Goal: Find specific page/section: Find specific page/section

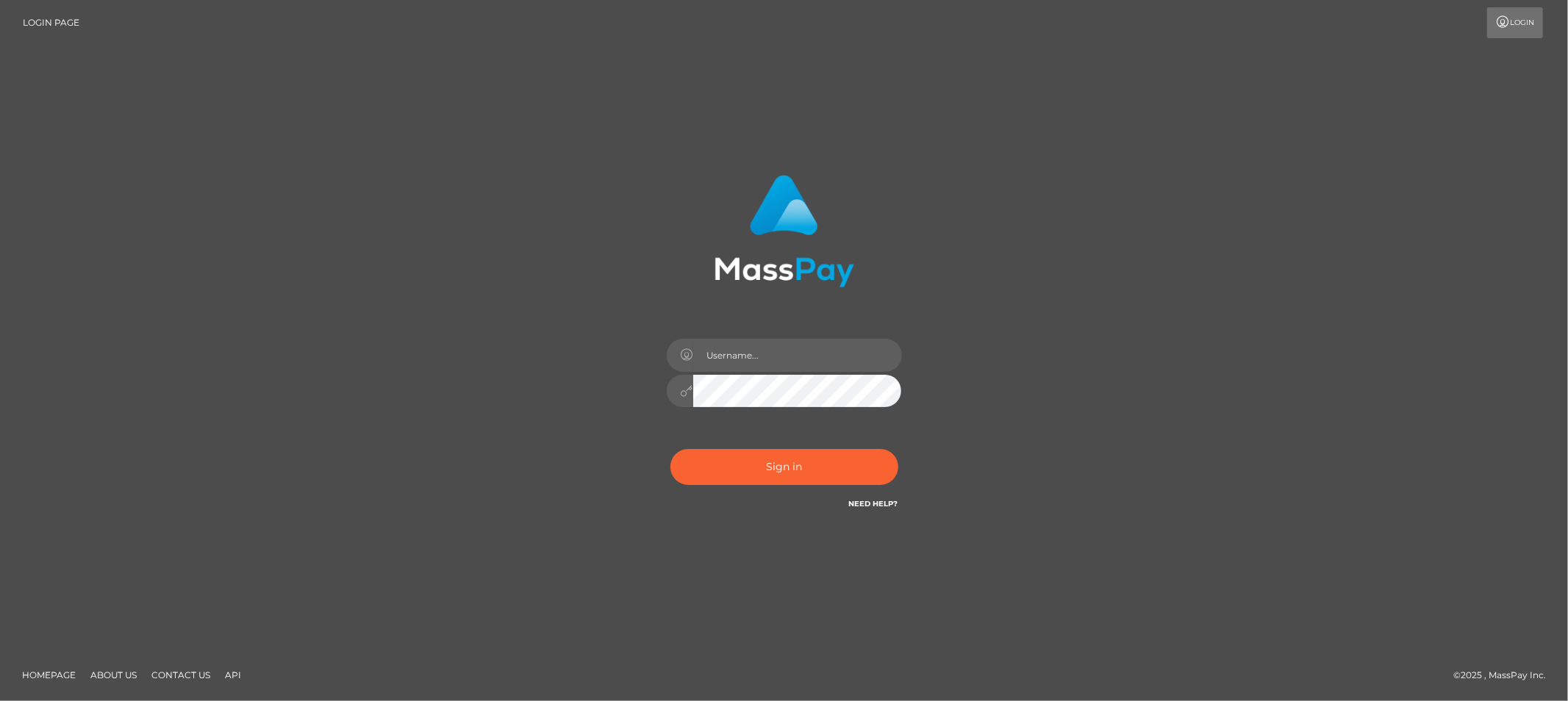
click at [728, 329] on div at bounding box center [784, 385] width 257 height 113
click at [740, 347] on input "text" at bounding box center [797, 355] width 208 height 33
type input "Allyssa"
click at [755, 473] on button "Sign in" at bounding box center [784, 466] width 228 height 36
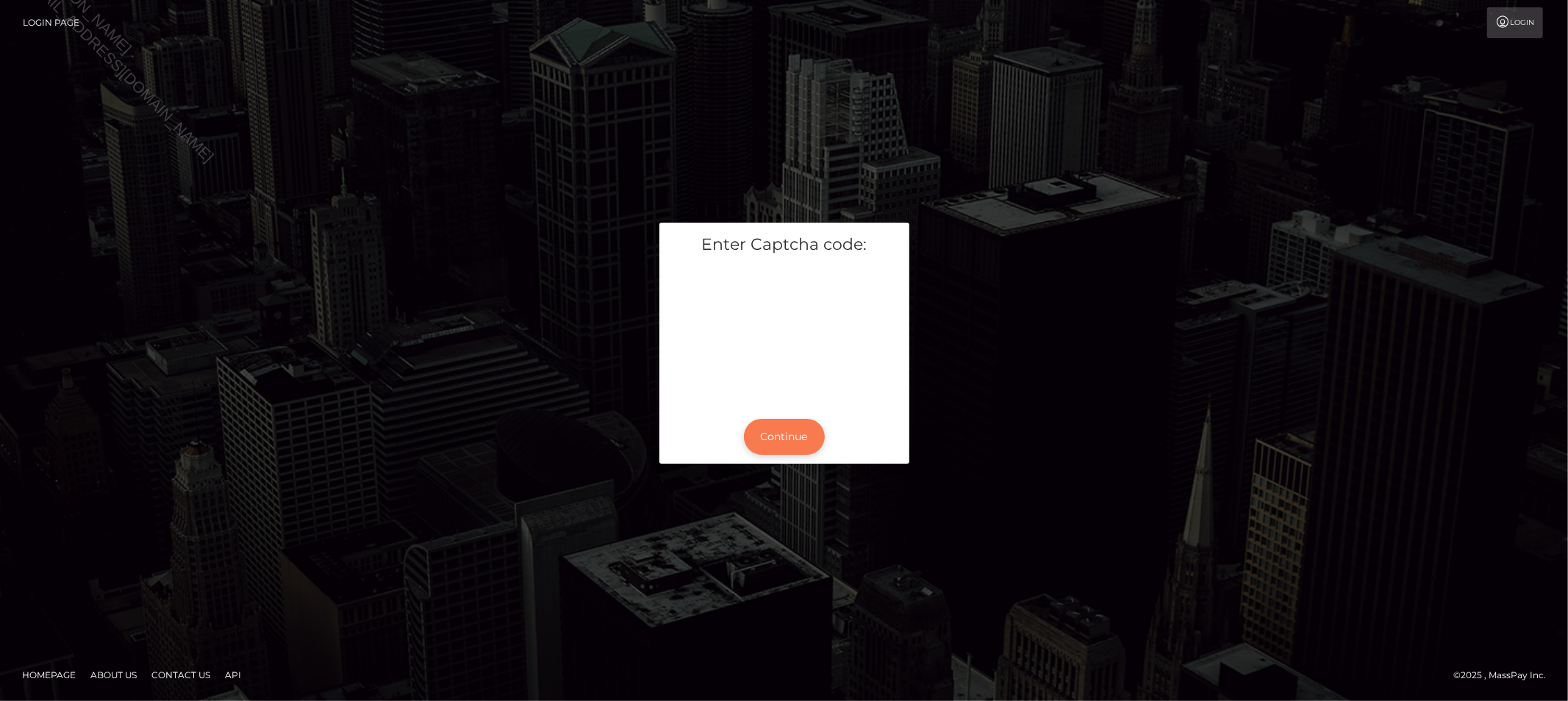
click at [781, 431] on button "Continue" at bounding box center [784, 436] width 81 height 36
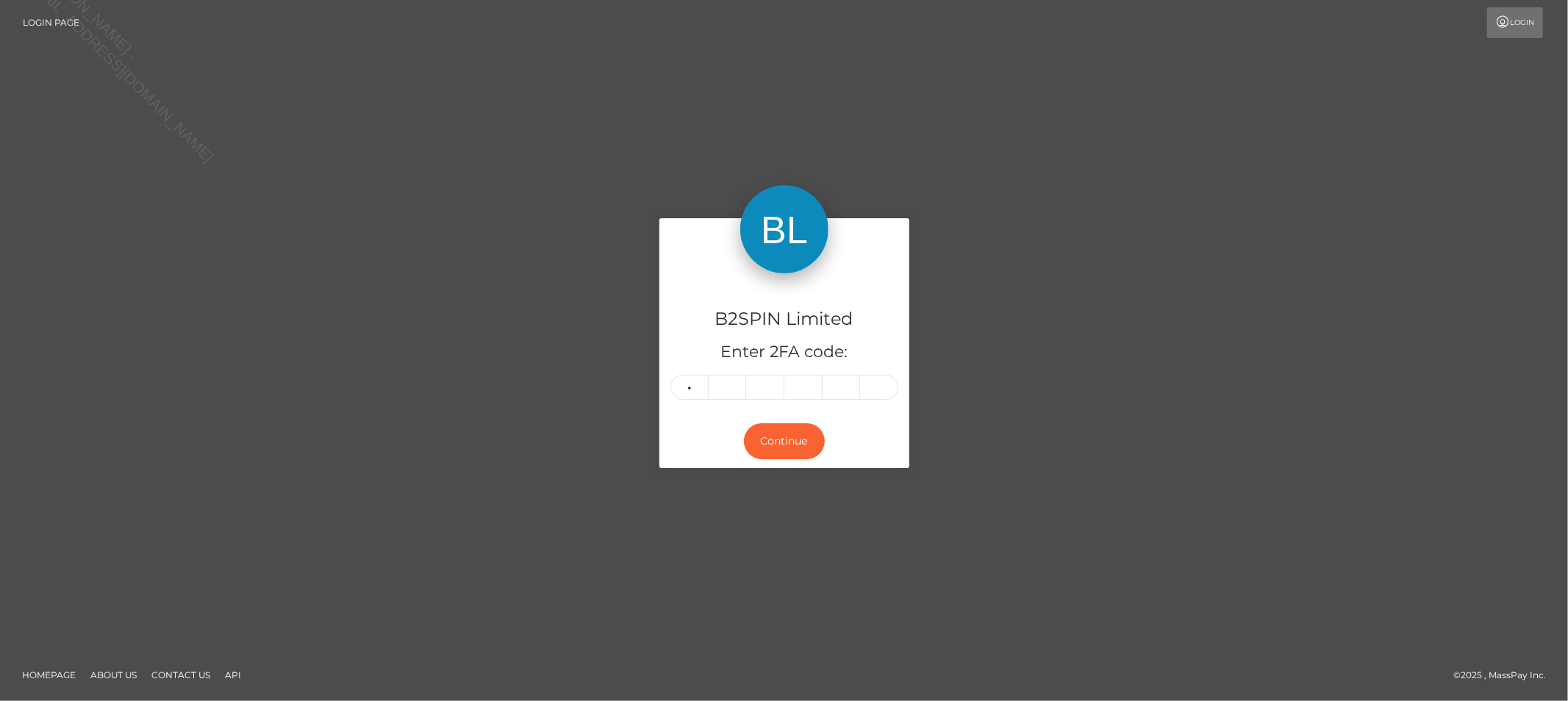
type input "6"
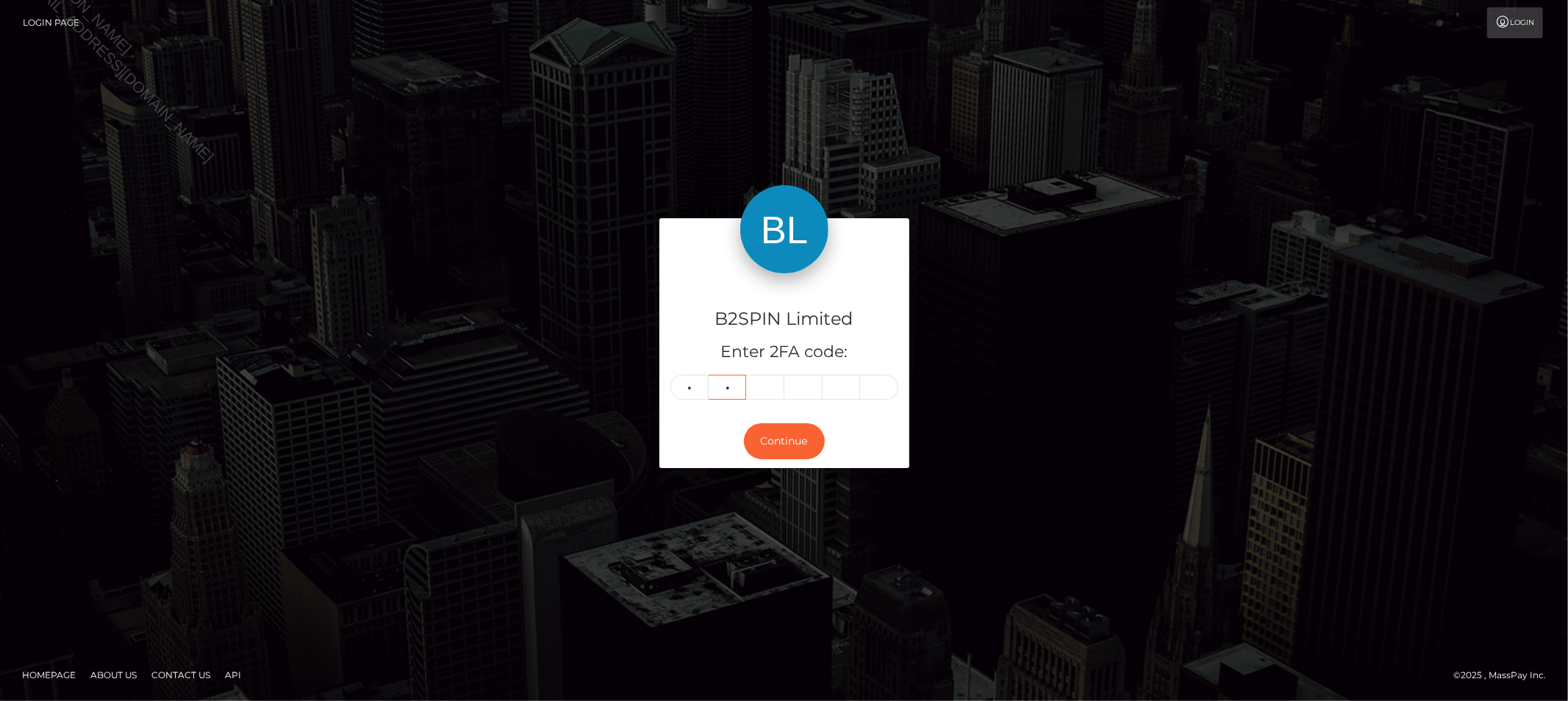
type input "5"
type input "7"
type input "3"
type input "8"
type input "3"
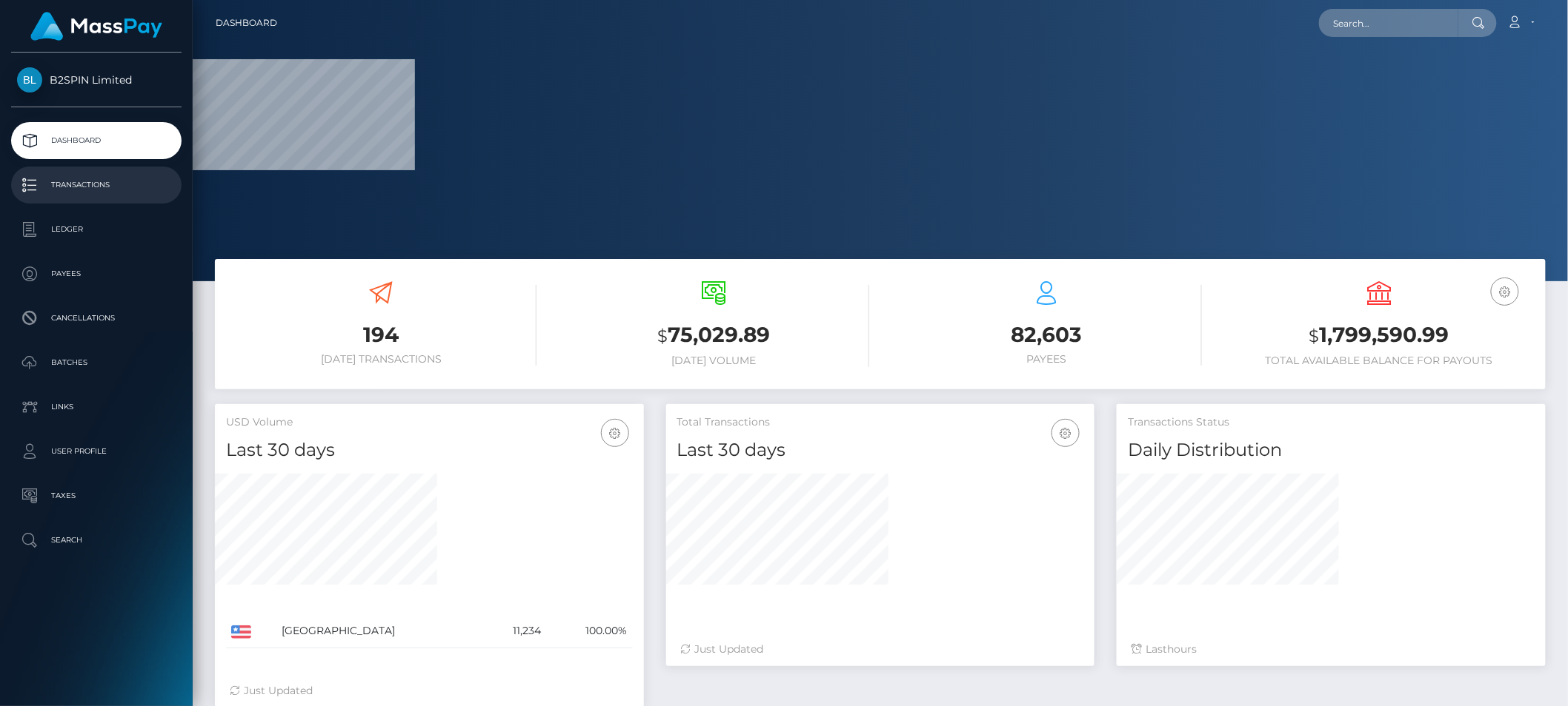
click at [75, 186] on p "Transactions" at bounding box center [96, 184] width 159 height 23
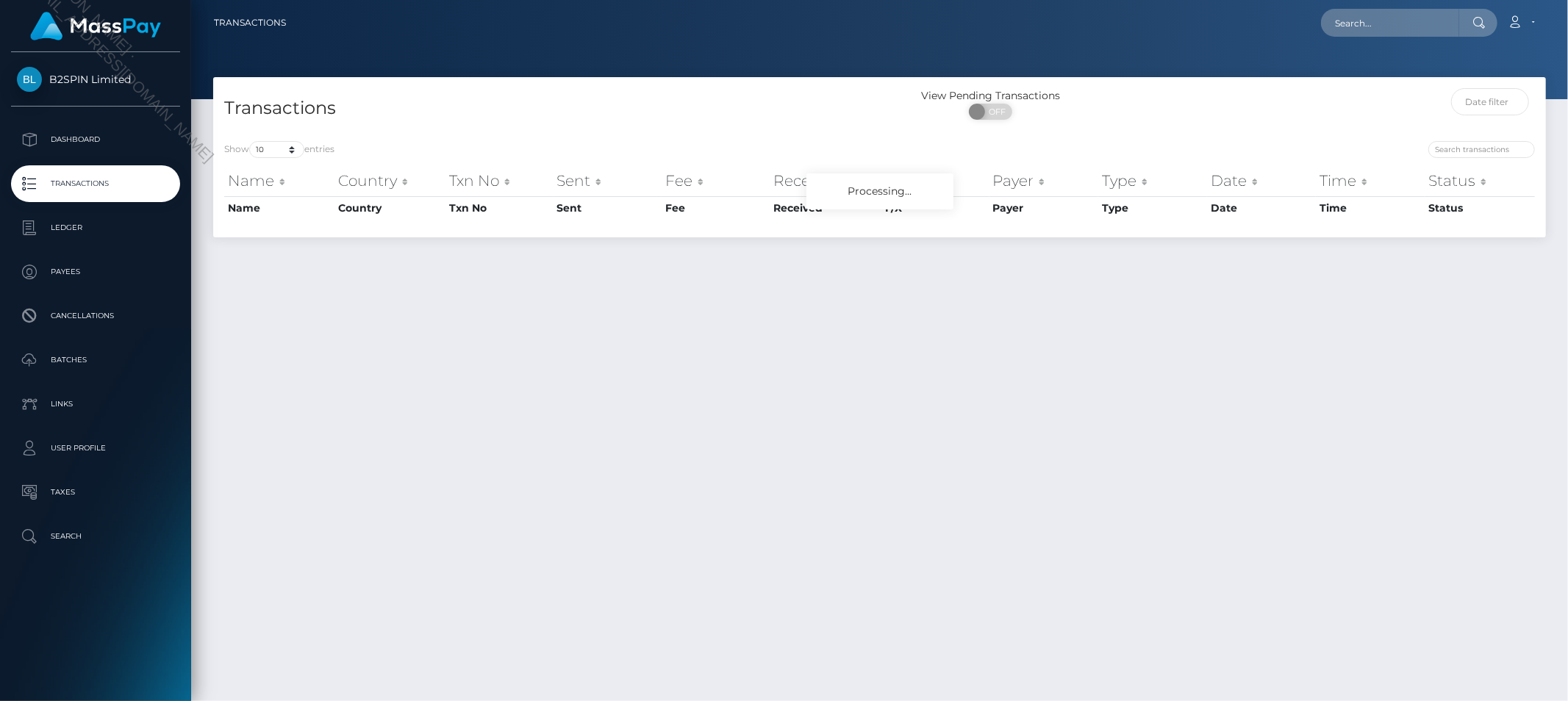
click at [1095, 42] on nav "Transactions Loading... Loading... Account Logout" at bounding box center [879, 22] width 1376 height 46
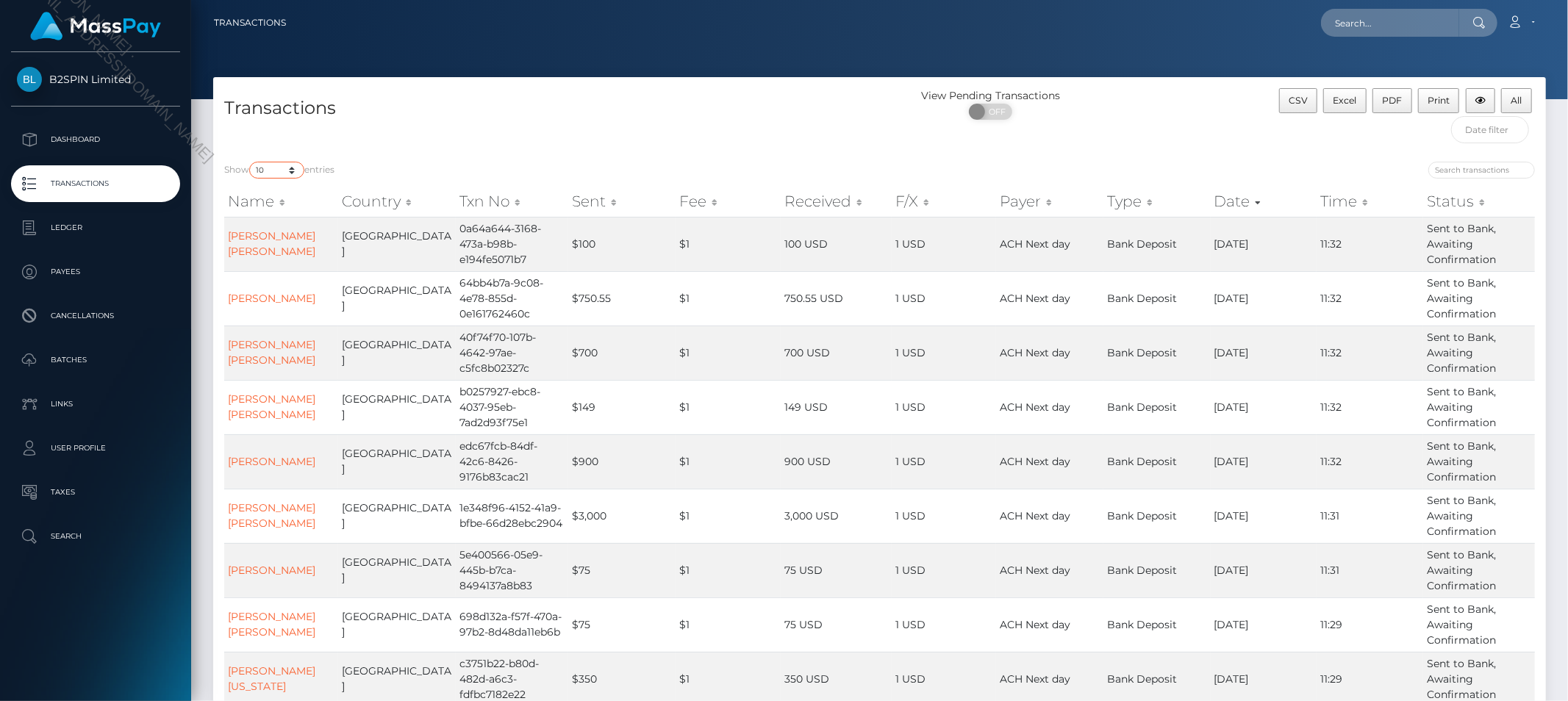
click at [277, 173] on select "10 25 50 100 250 500 1,000 3,500" at bounding box center [276, 169] width 55 height 17
select select "3500"
click at [251, 162] on select "10 25 50 100 250 500 1,000 3,500" at bounding box center [276, 169] width 55 height 17
click at [1005, 110] on span "OFF" at bounding box center [996, 111] width 37 height 17
checkbox input "true"
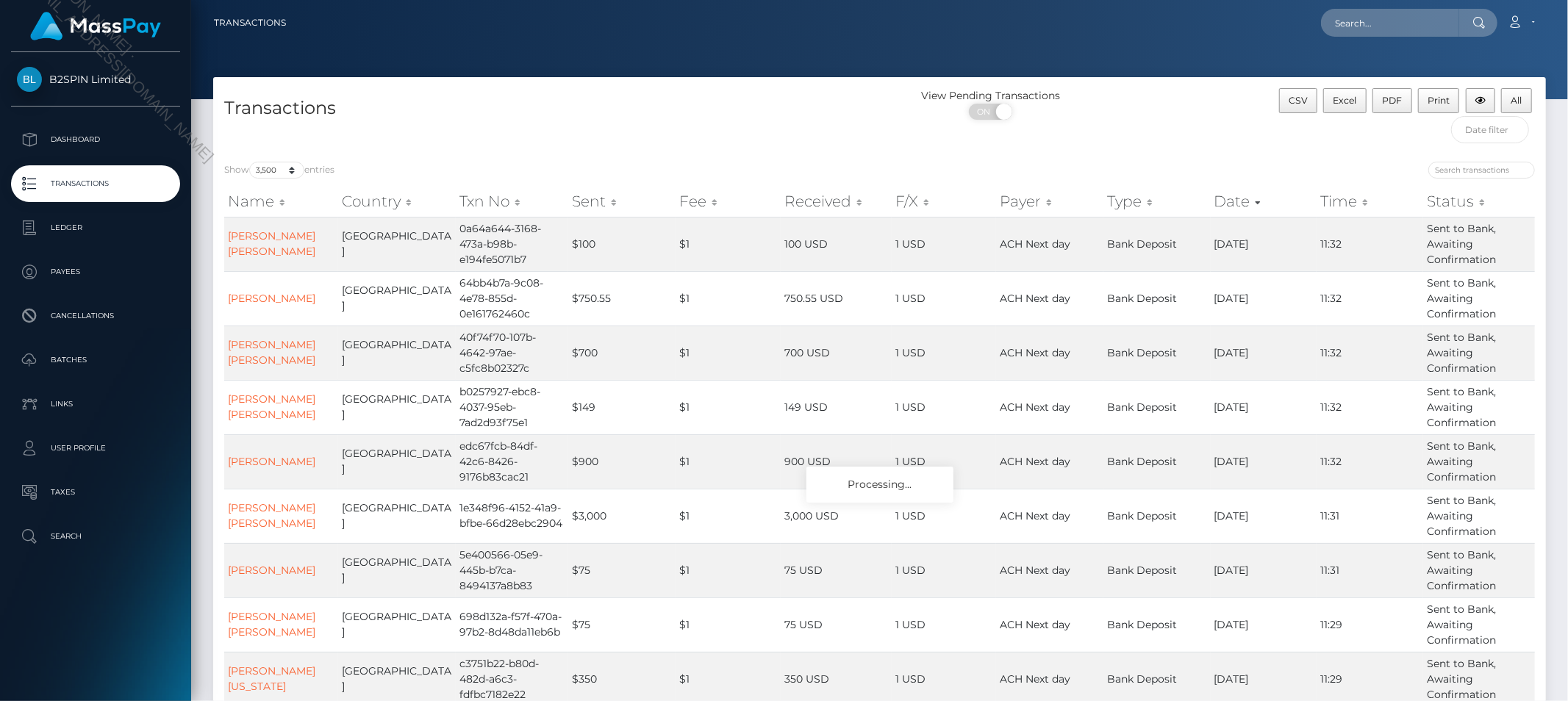
click at [875, 152] on div "Show 10 25 50 100 250 500 1,000 3,500 entries Name Country Txn No Sent Fee Rece…" at bounding box center [879, 486] width 1332 height 671
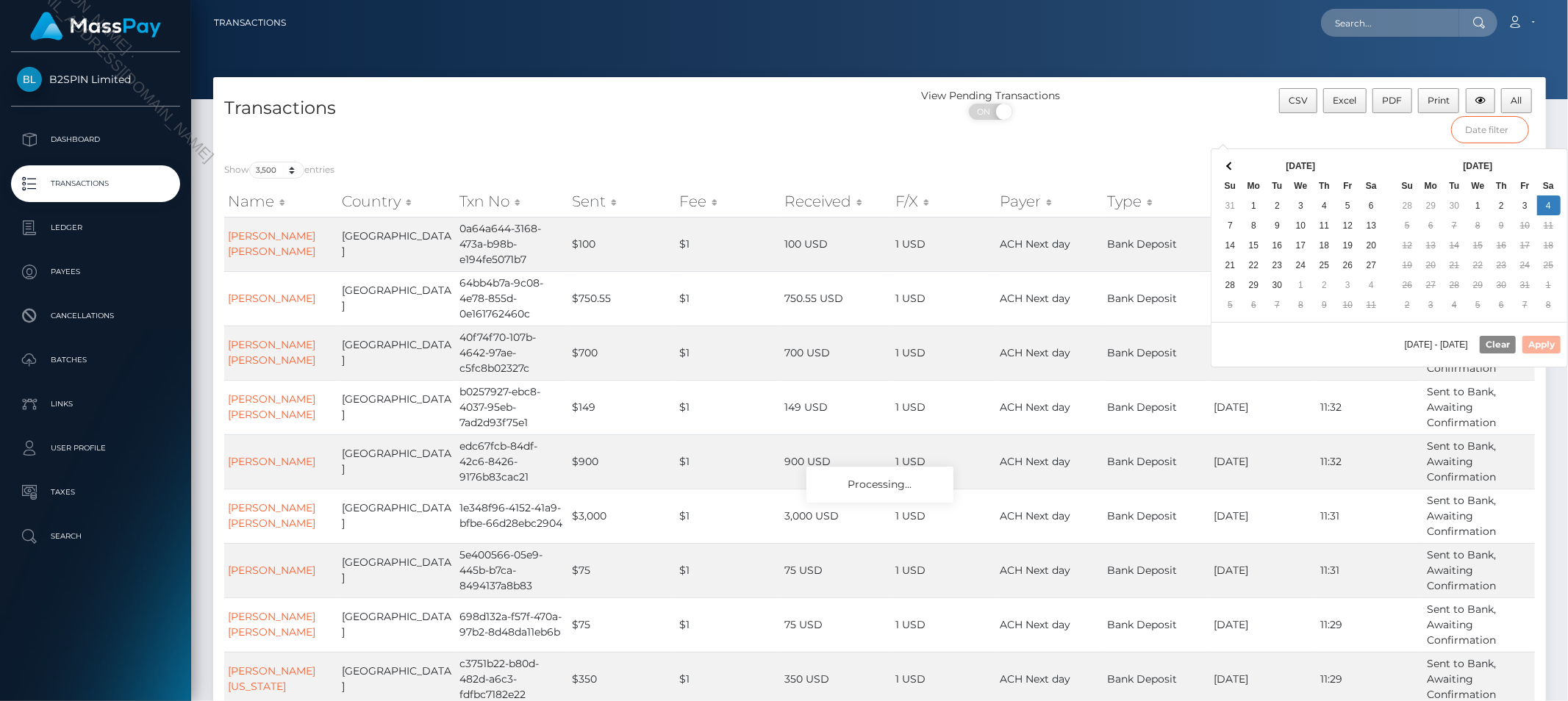
click at [1508, 126] on input "text" at bounding box center [1490, 129] width 78 height 27
click at [1324, 344] on div "10/05/2025 - 10/04/2025 Clear Apply" at bounding box center [1388, 345] width 355 height 45
click at [1537, 343] on button "Apply" at bounding box center [1541, 345] width 38 height 18
type input "09/20/2025 - 10/04/2025"
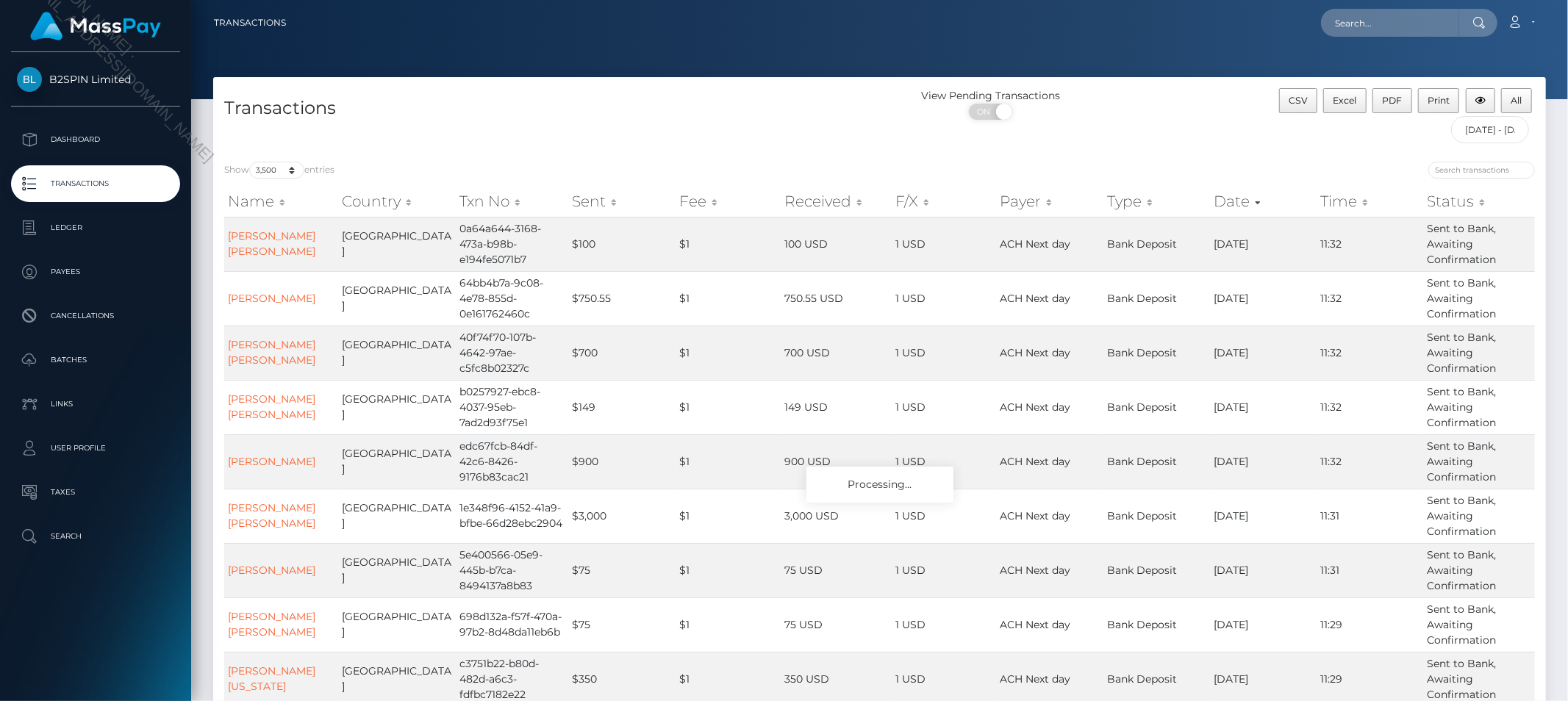
click at [1172, 121] on div "View Pending Transactions ON OFF" at bounding box center [1046, 108] width 333 height 39
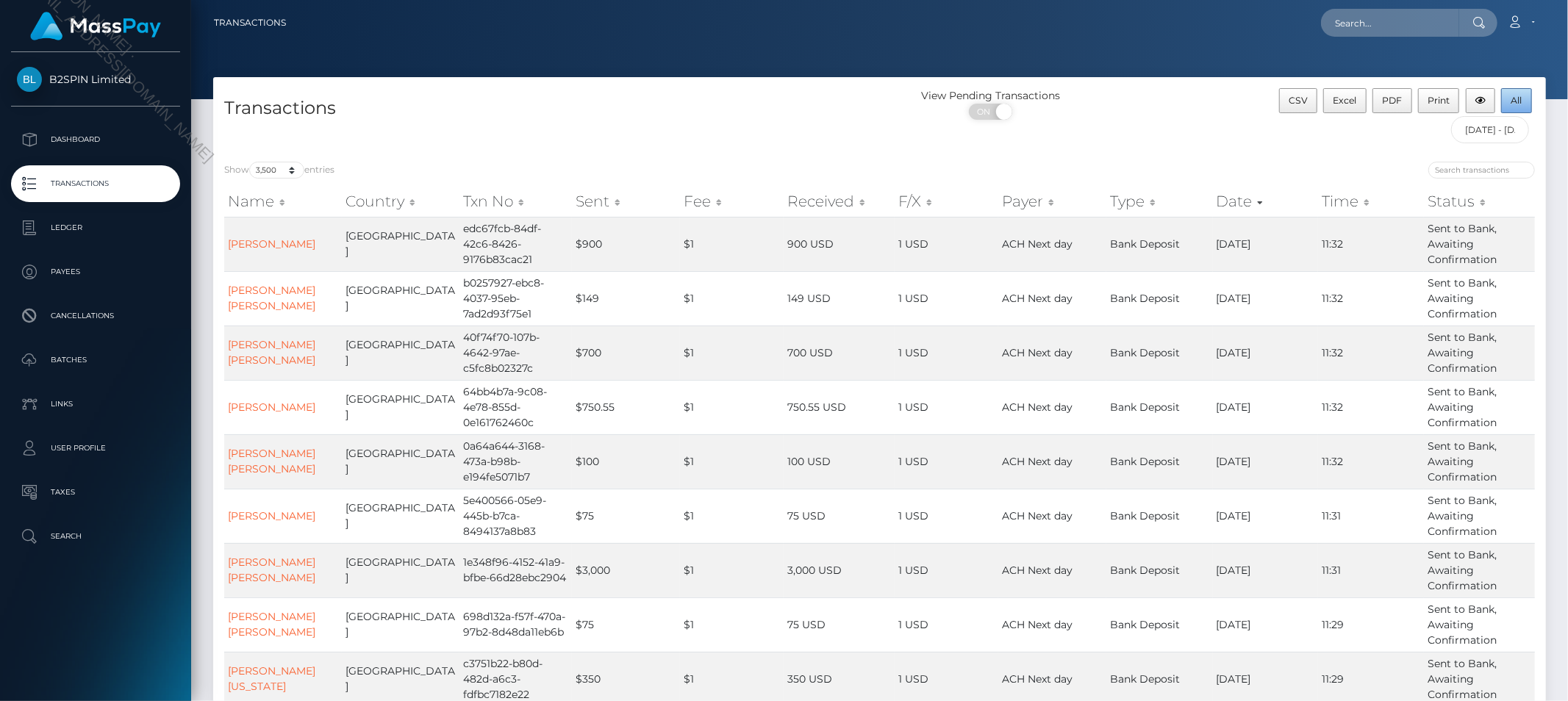
click at [1512, 105] on span "All" at bounding box center [1516, 99] width 11 height 11
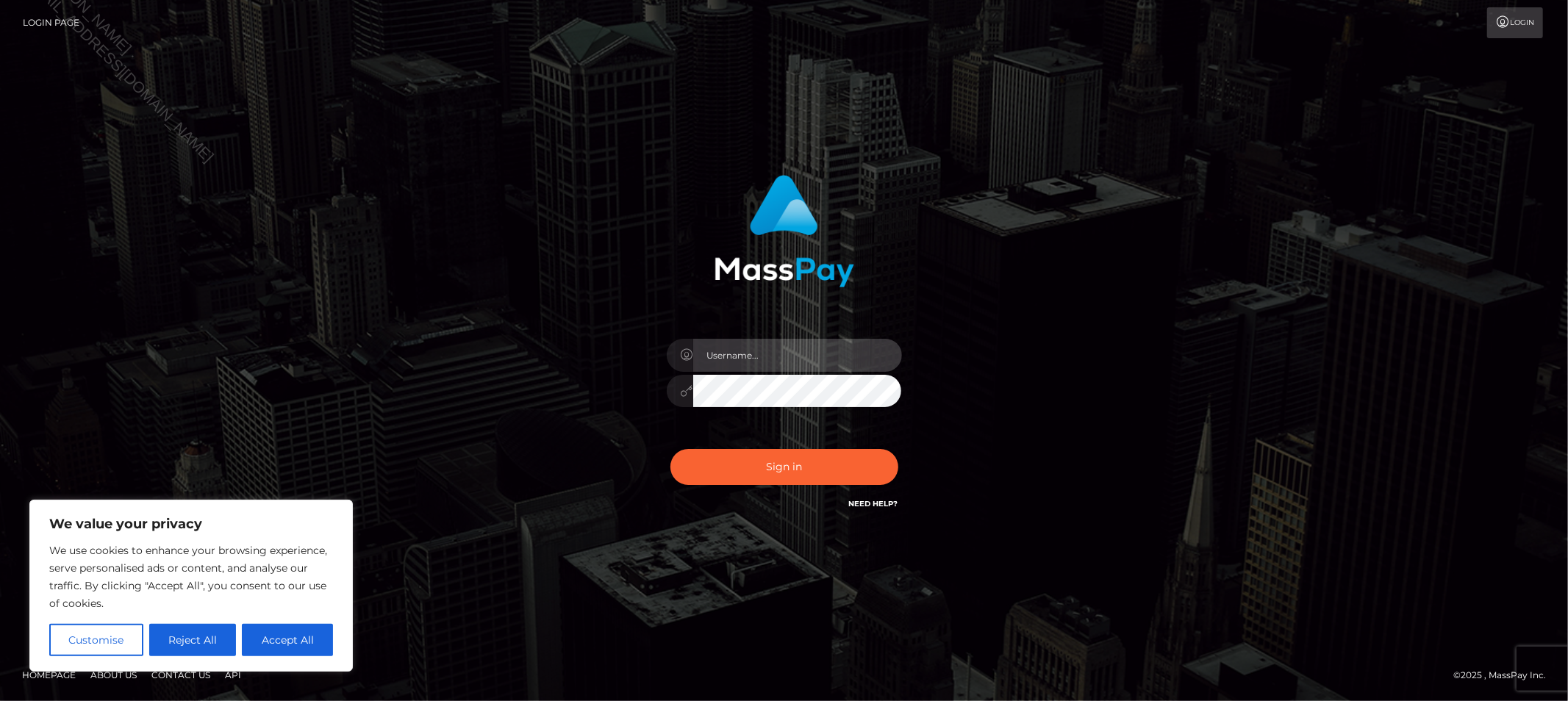
click at [791, 350] on input "text" at bounding box center [797, 355] width 208 height 33
type input "Allyssa"
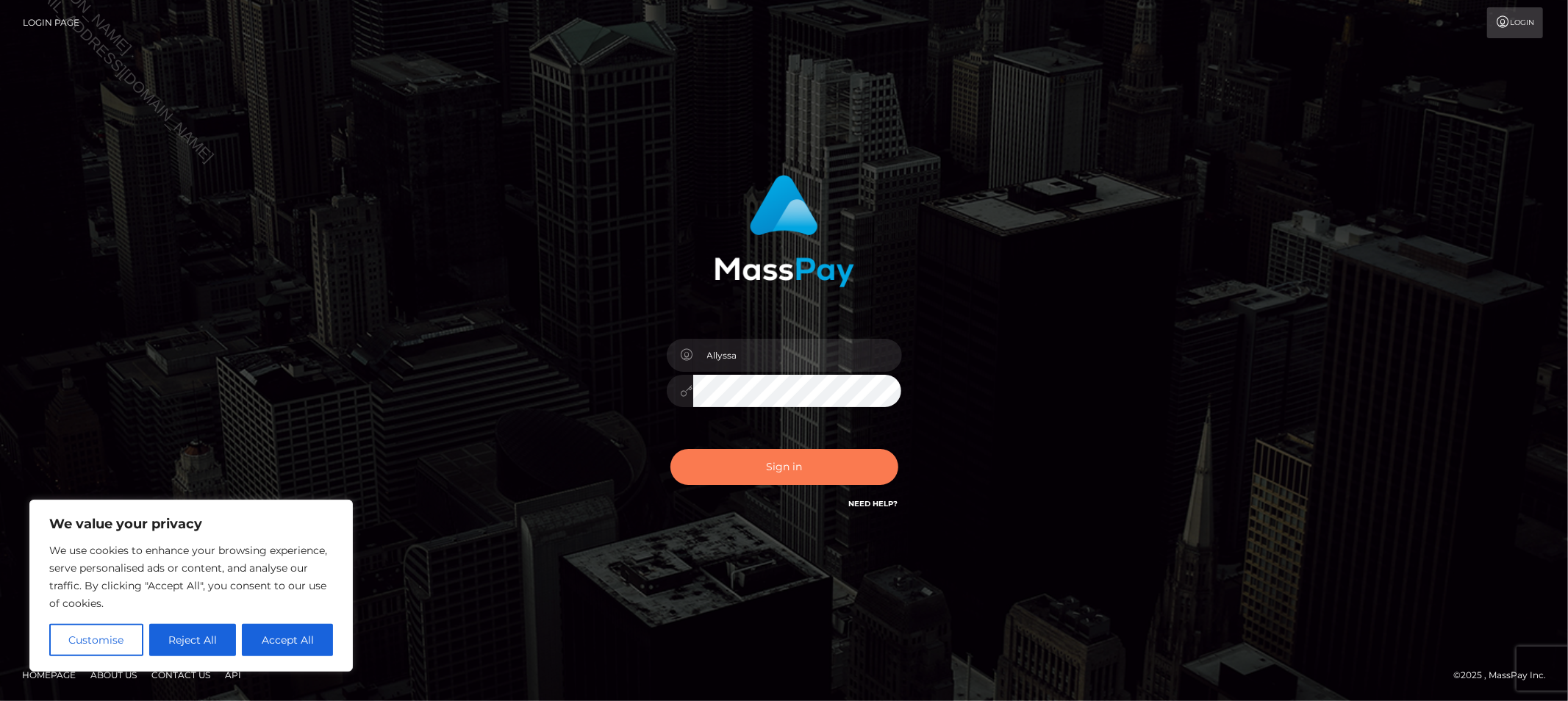
click at [720, 458] on button "Sign in" at bounding box center [784, 466] width 228 height 36
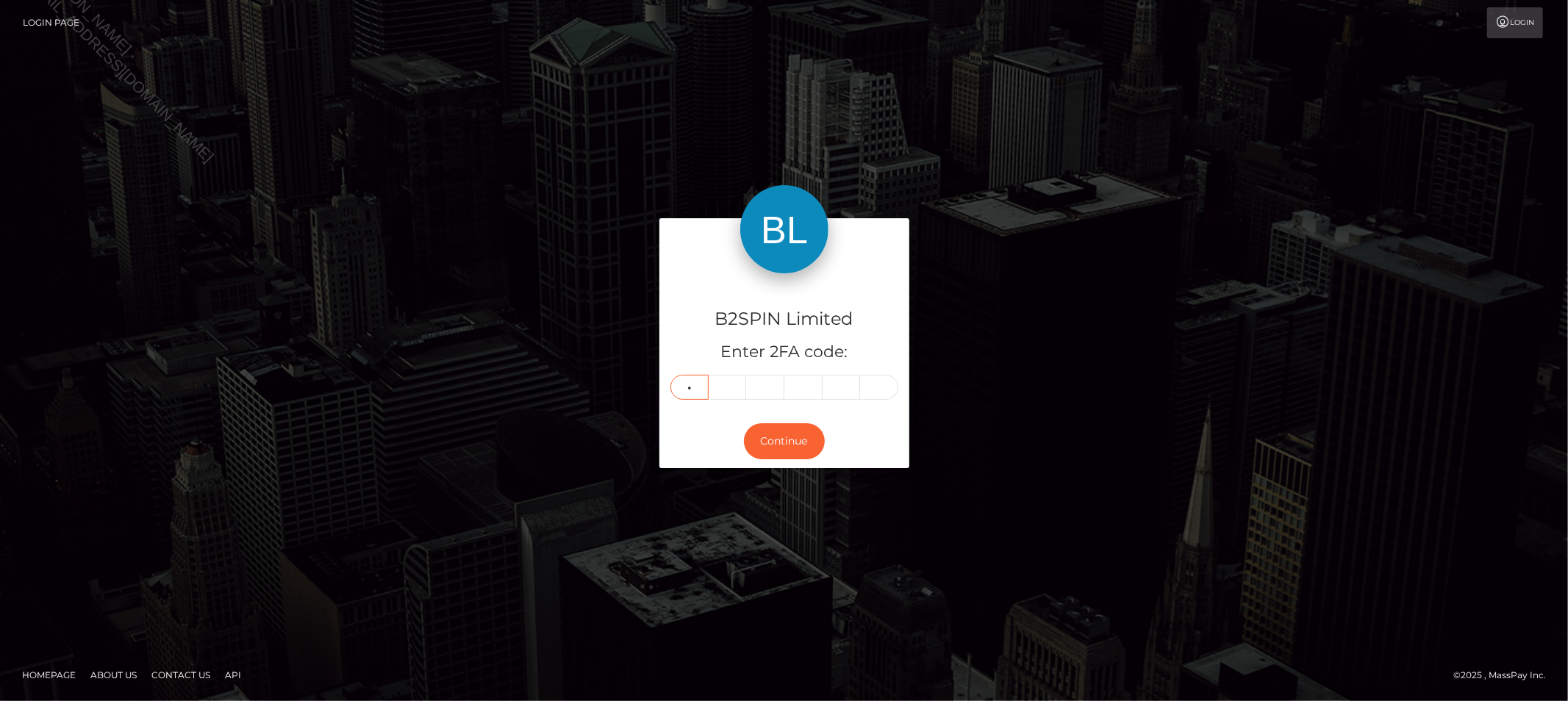
type input "2"
type input "3"
type input "1"
type input "4"
type input "9"
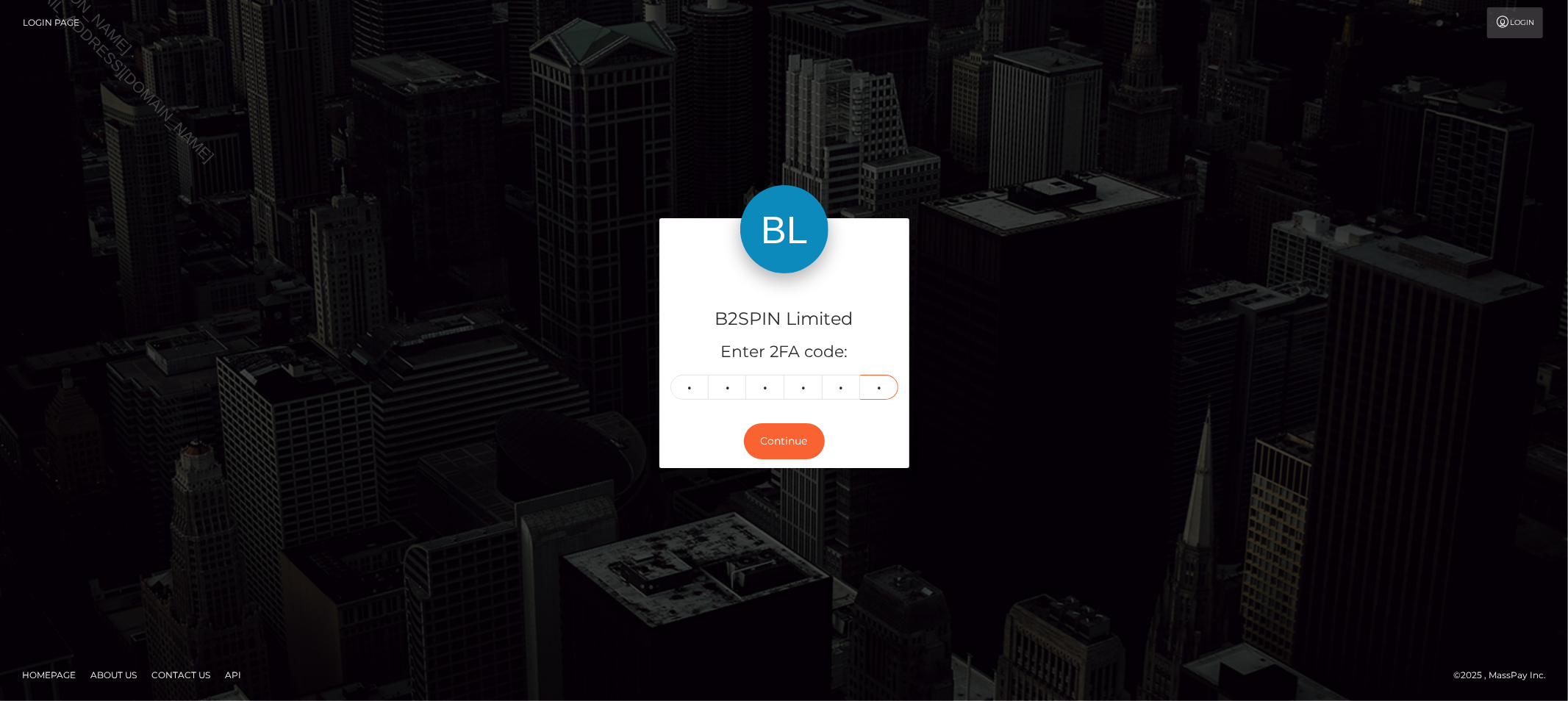
type input "1"
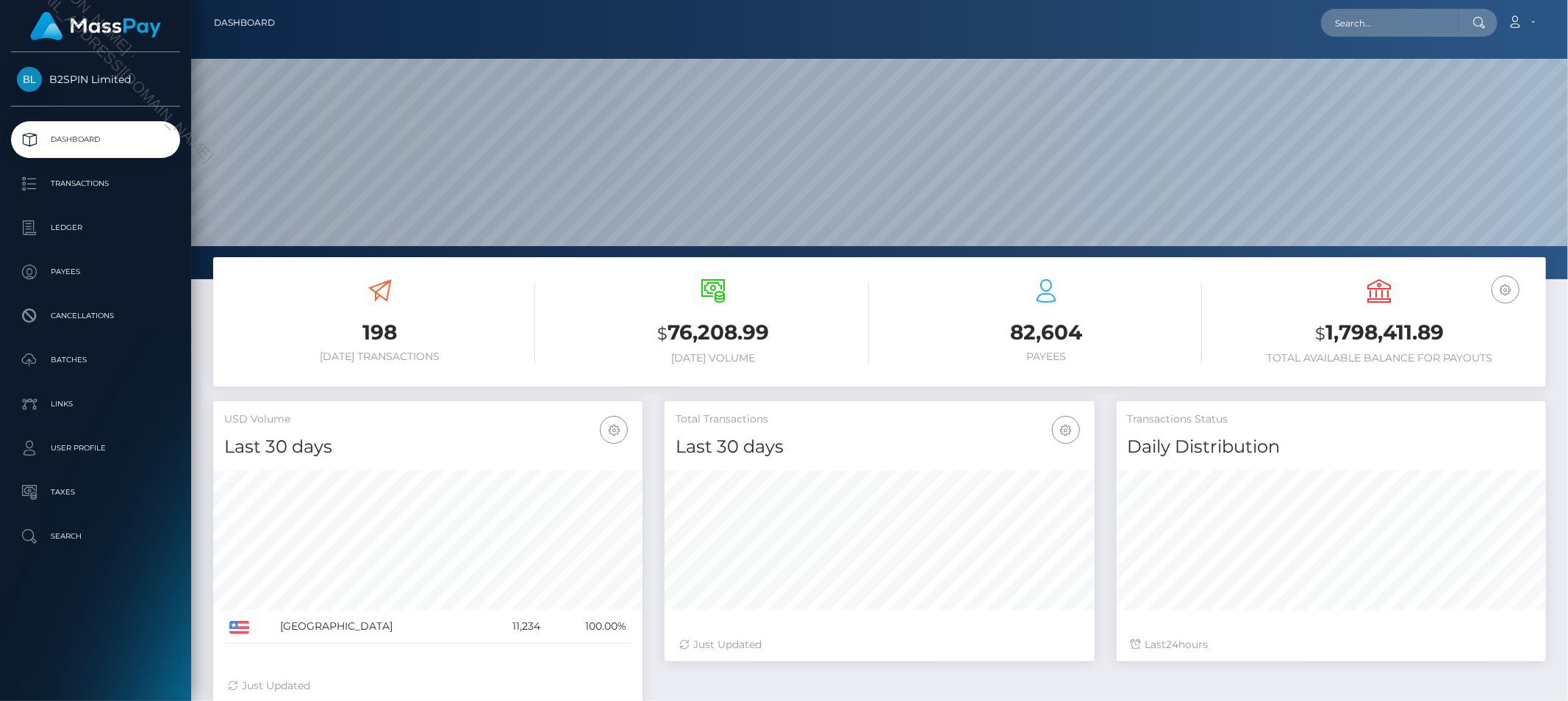
scroll to position [260, 429]
click at [1385, 32] on input "text" at bounding box center [1390, 22] width 138 height 28
paste input "e4af723d-27e8-4bd7-8f01-93d77cde3074"
click at [1419, 26] on input "e4af723d-27e8-4bd7-8f01-93d77cde3074" at bounding box center [1390, 22] width 138 height 28
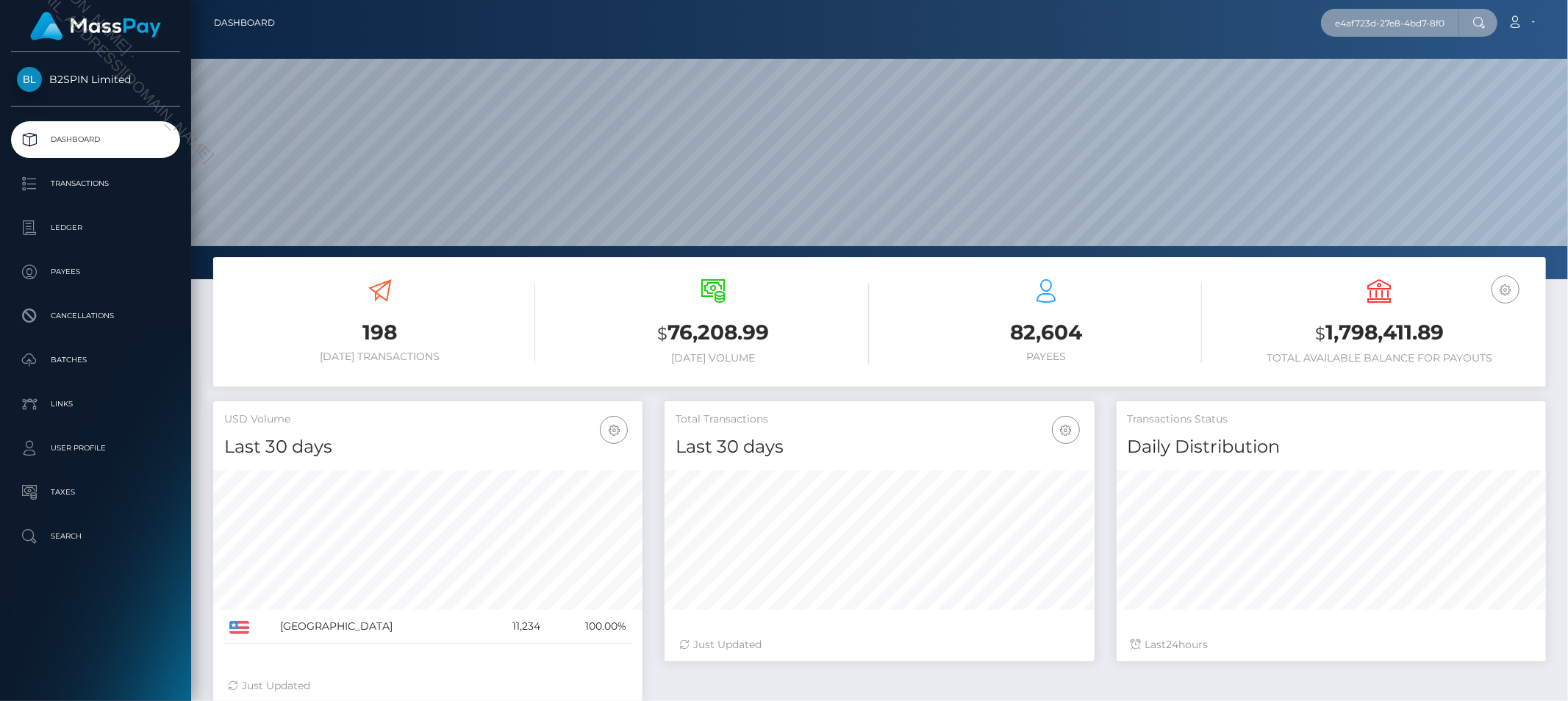
click at [1419, 26] on input "e4af723d-27e8-4bd7-8f01-93d77cde3074" at bounding box center [1390, 22] width 138 height 28
paste input "1841212435"
type input "1841212435"
click at [1391, 74] on link "[PERSON_NAME]" at bounding box center [1379, 76] width 118 height 27
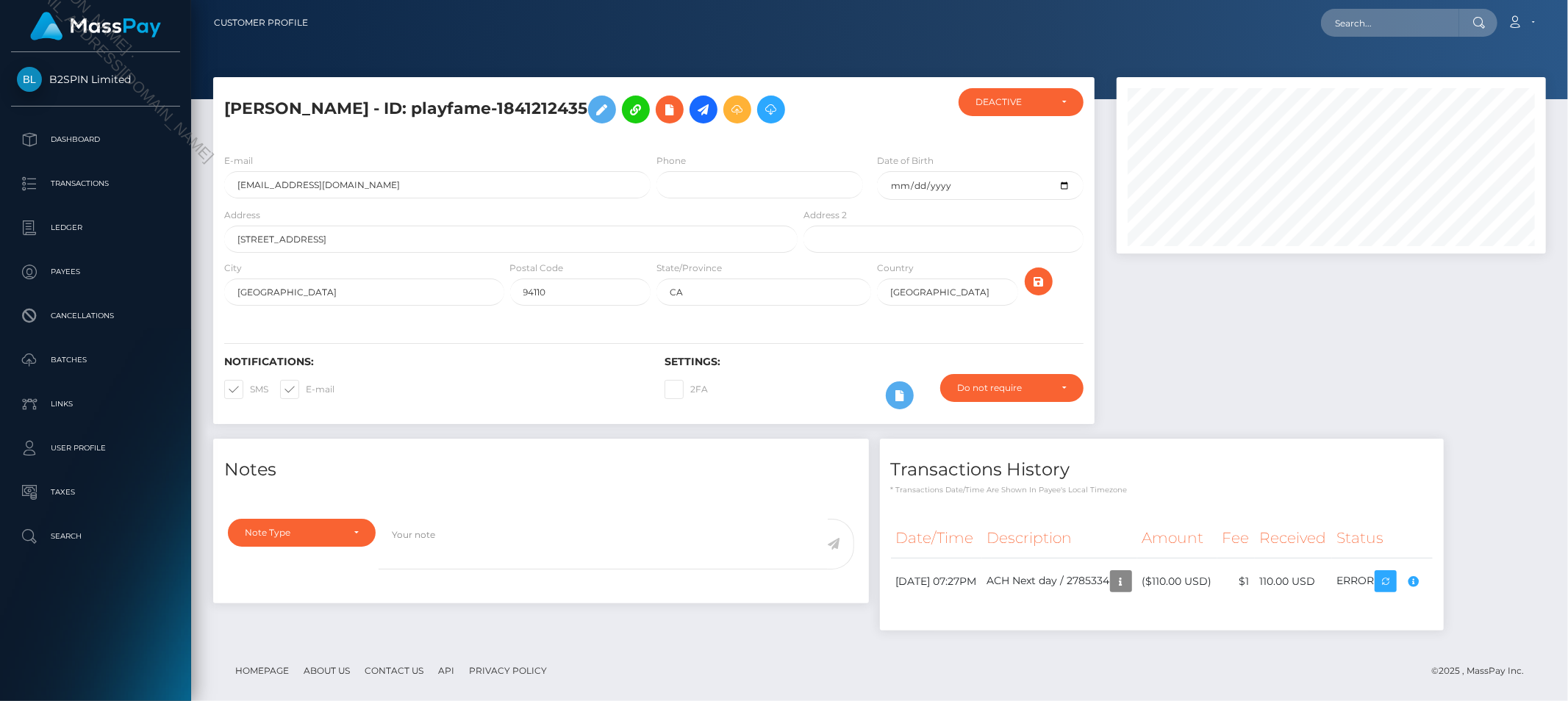
scroll to position [176, 429]
click at [1407, 30] on input "text" at bounding box center [1390, 22] width 138 height 28
click at [1407, 30] on input "v" at bounding box center [1390, 22] width 138 height 28
paste input "[EMAIL_ADDRESS][DOMAIN_NAME]"
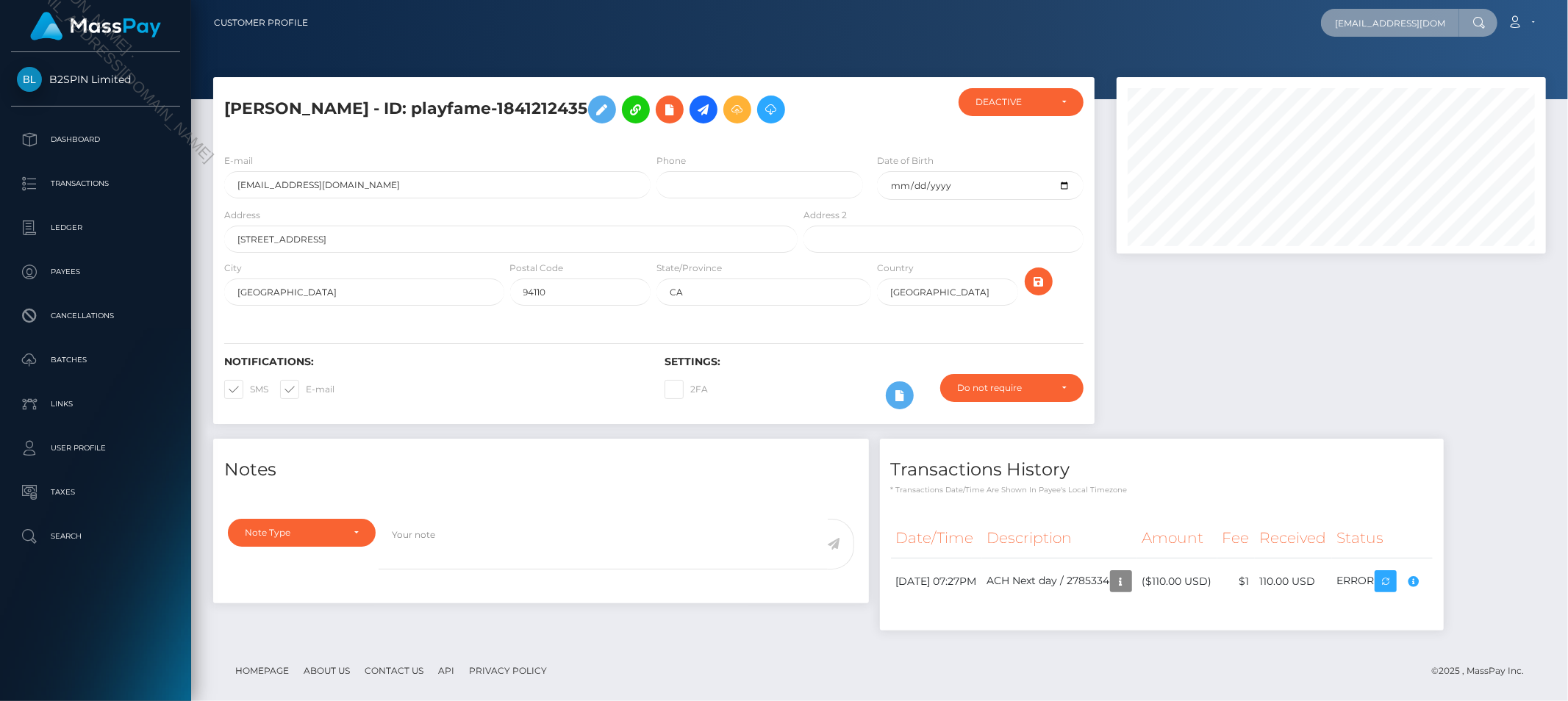
scroll to position [0, 2]
type input "[EMAIL_ADDRESS][DOMAIN_NAME]"
click at [1395, 70] on link "ANTHONY MANUEL CASTRO" at bounding box center [1379, 76] width 118 height 27
click at [1379, 29] on input "text" at bounding box center [1390, 22] width 138 height 28
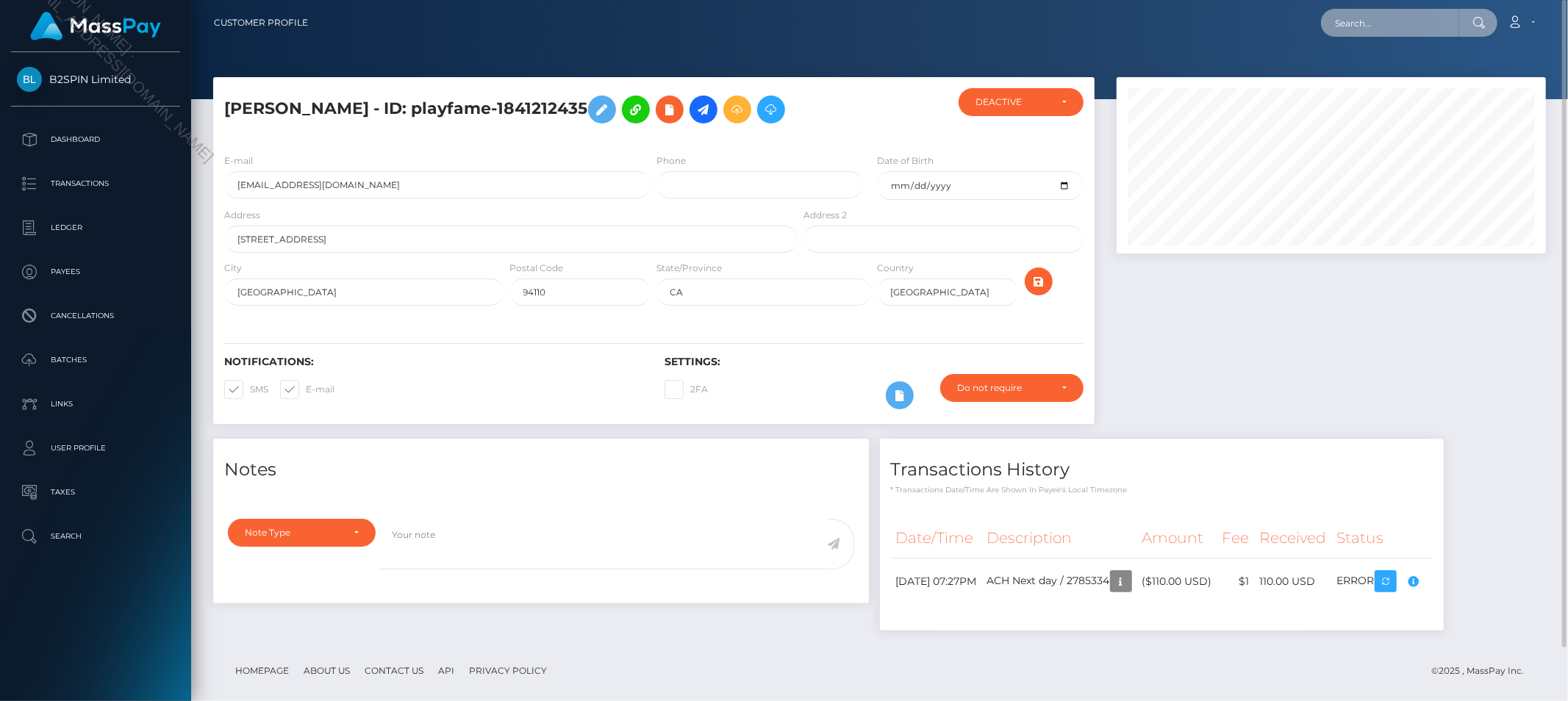
paste input "anthony manuel castro"
type input "anthony manuel castro"
click at [1380, 75] on link "ANTHONY MANUEL CASTRO" at bounding box center [1379, 76] width 118 height 27
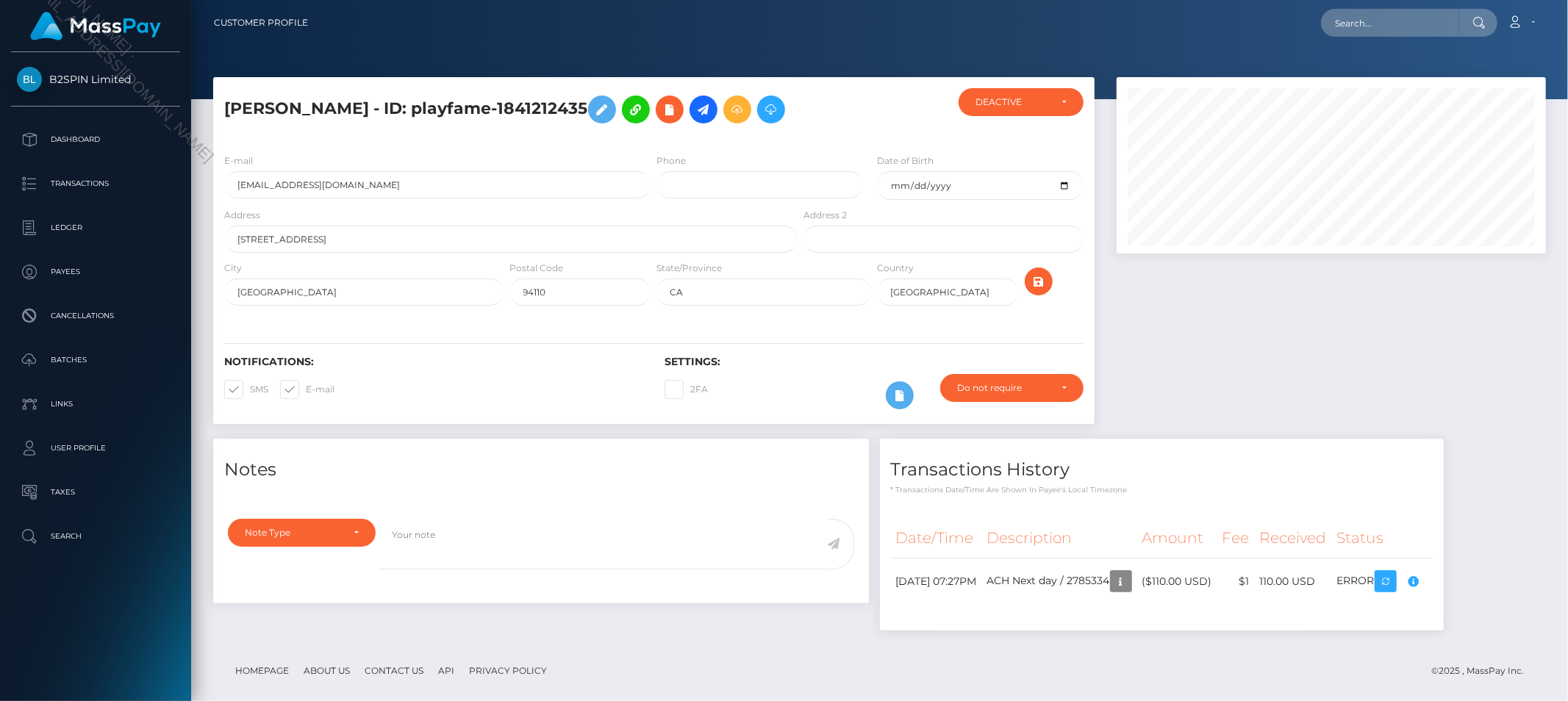
scroll to position [176, 429]
click at [1398, 19] on input "text" at bounding box center [1390, 22] width 138 height 28
paste input "3648422"
click at [1382, 30] on input "3648422" at bounding box center [1390, 22] width 138 height 28
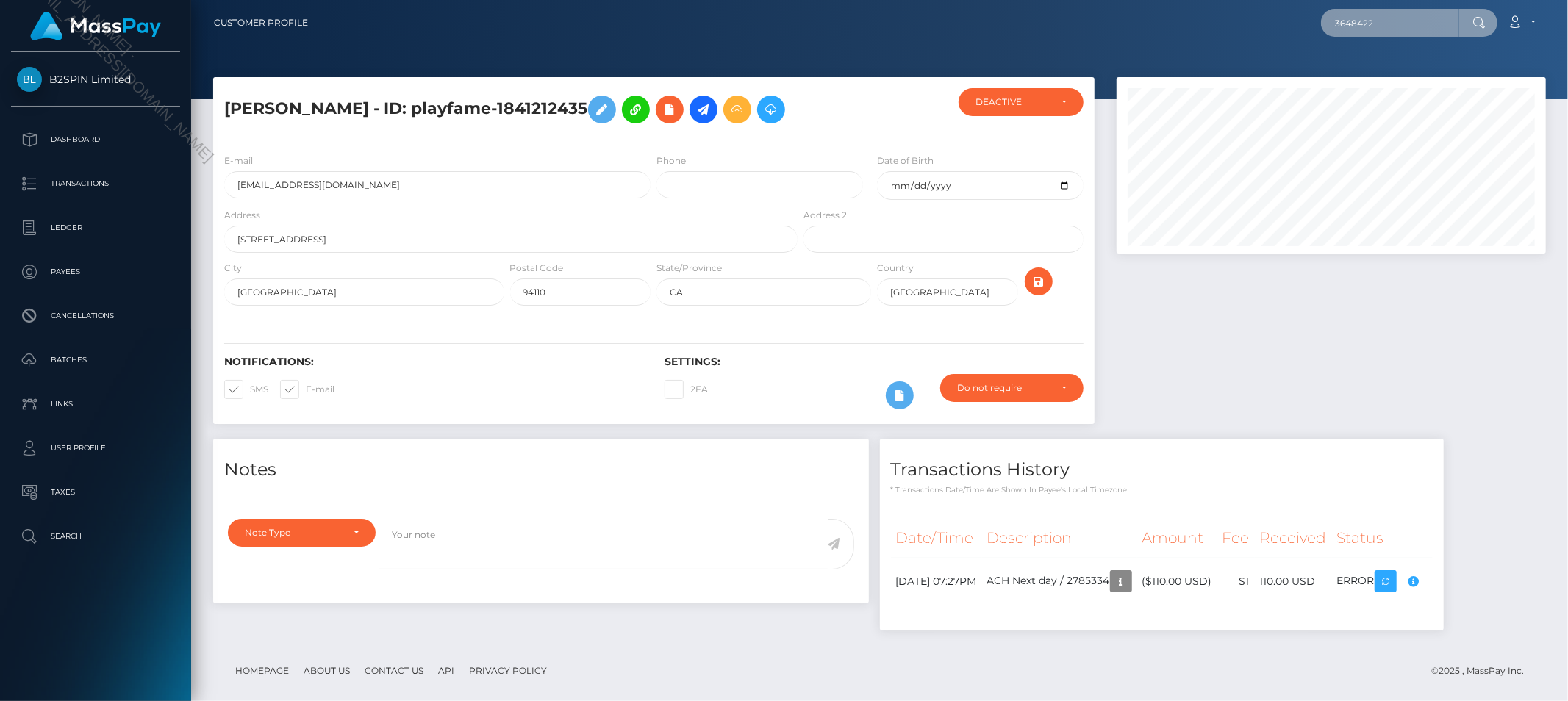
paste input "a83f3344-59e2-4dc4-a73c-285bd6ca4b43"
click at [1401, 17] on input "a83f3344-59e2-4dc4-a73c-285bd6ca4b43" at bounding box center [1390, 22] width 138 height 28
paste input "2132040659"
click at [1408, 10] on input "2132040659" at bounding box center [1390, 22] width 138 height 28
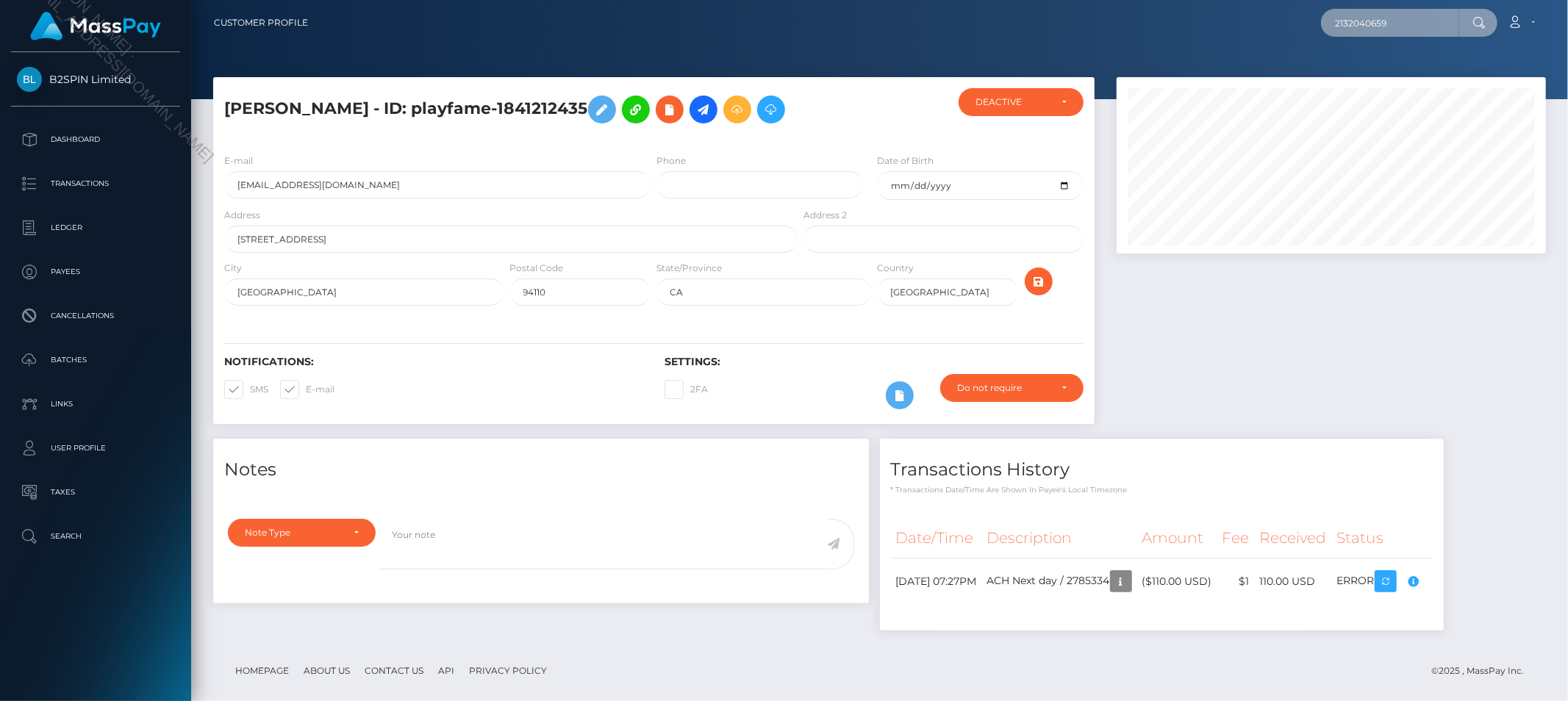
click at [1408, 10] on input "2132040659" at bounding box center [1390, 22] width 138 height 28
paste input "eburnam01@gmail.cim"
click at [1428, 25] on input "eburnam01@gmail.cim" at bounding box center [1390, 22] width 138 height 28
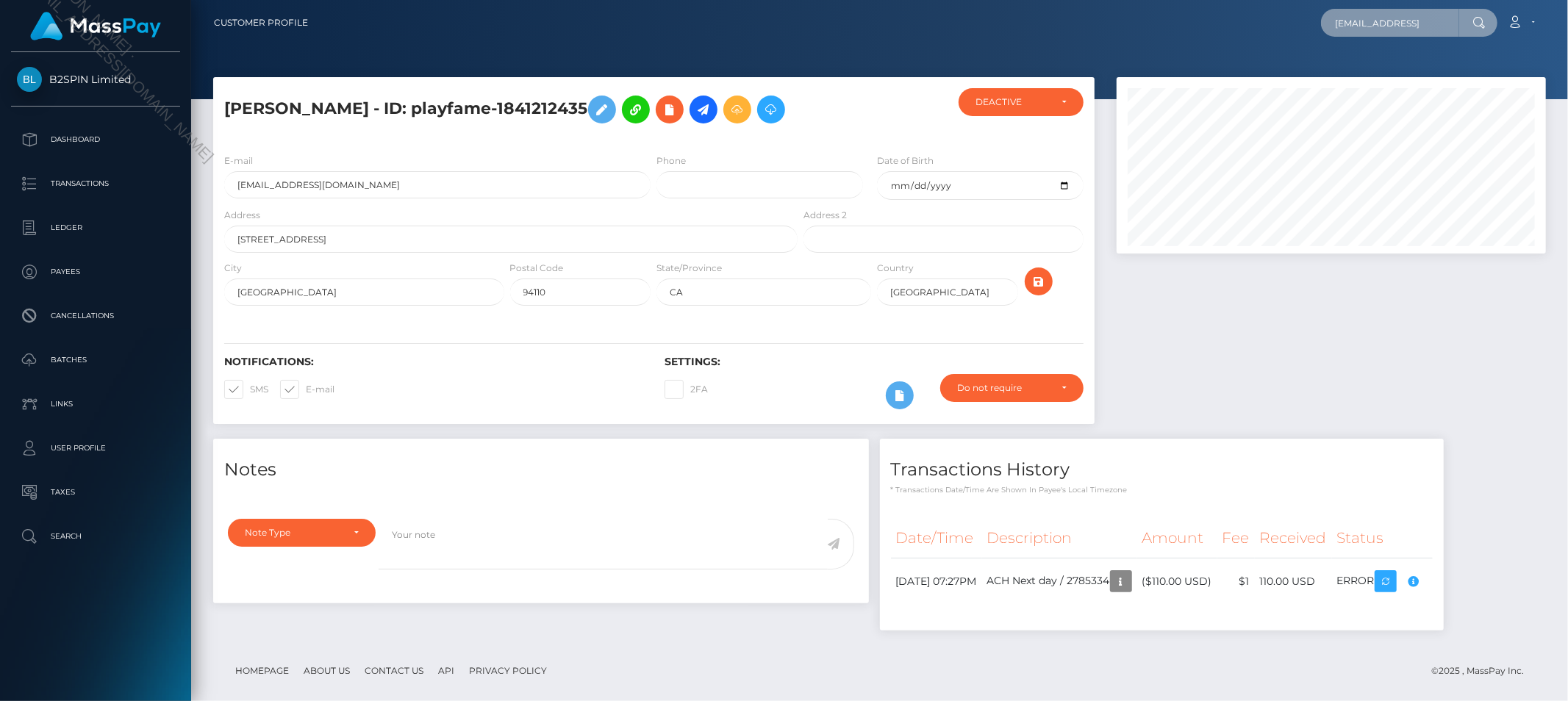
paste input "3648422"
click at [1380, 28] on input "3648422" at bounding box center [1390, 22] width 138 height 28
paste input "a83f3344-59e2-4dc4-a73c-285bd6ca4b43"
click at [1418, 19] on input "a83f3344-59e2-4dc4-a73c-285bd6ca4b43" at bounding box center [1390, 22] width 138 height 28
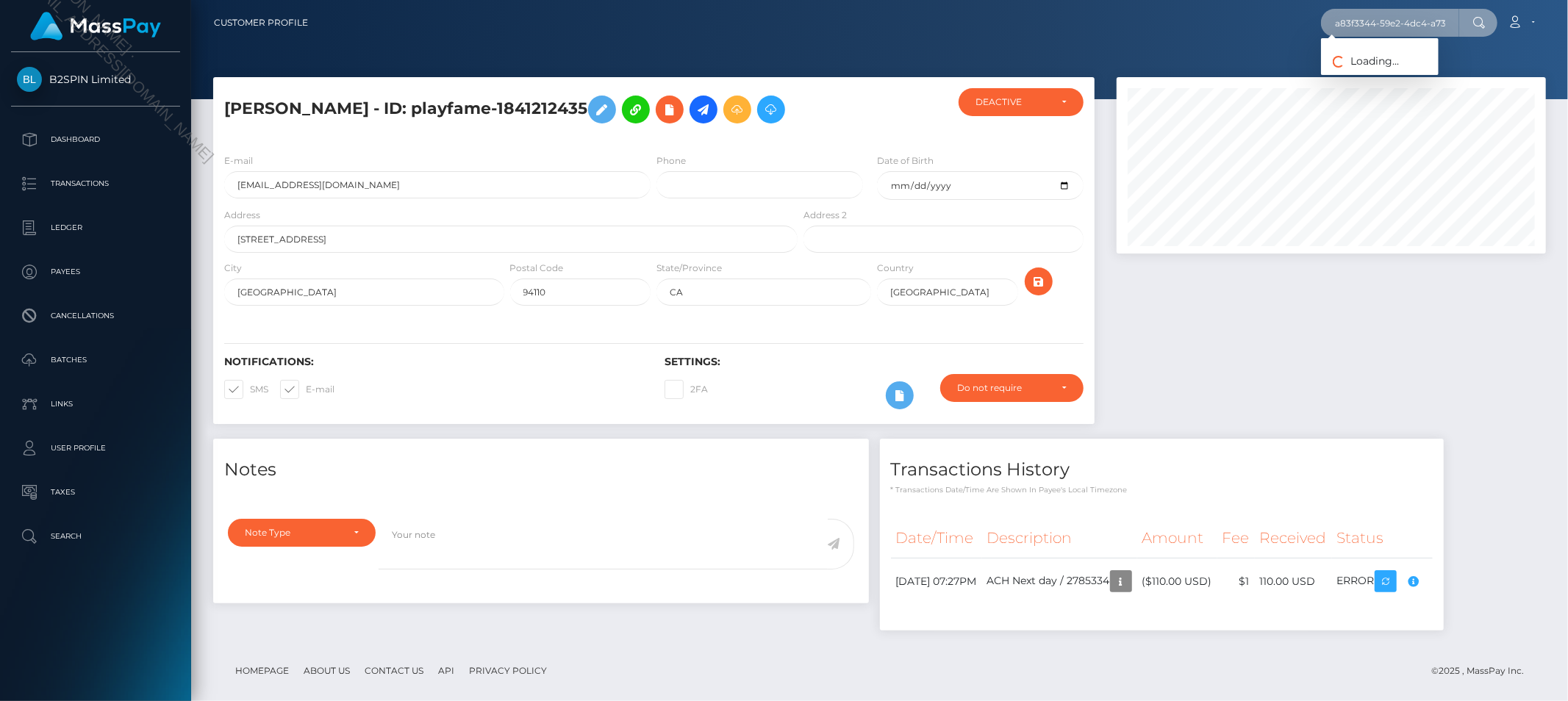
paste input "2132040659"
paste input "eburnam01@gmail.cim"
click at [1432, 31] on input "eburnam01@gmail.cim" at bounding box center [1390, 22] width 138 height 28
paste input "dwin norman burna"
type input "edwin norman burnam"
